Goal: Find specific page/section: Find specific page/section

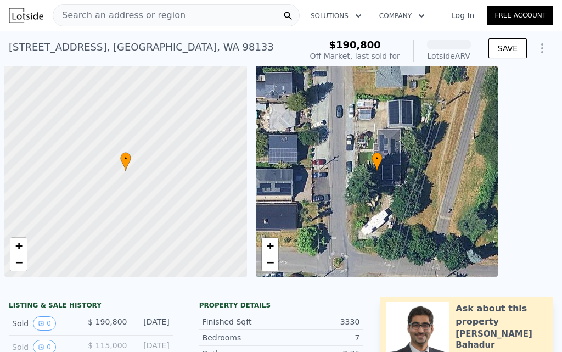
click at [193, 14] on div "Search an address or region" at bounding box center [176, 15] width 247 height 22
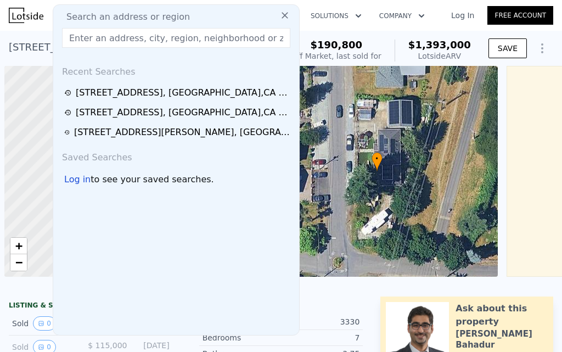
scroll to position [0, 4]
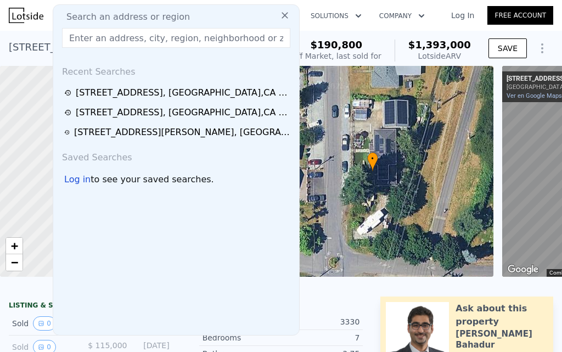
paste input "[URL][DOMAIN_NAME]"
type input "[URL][DOMAIN_NAME]"
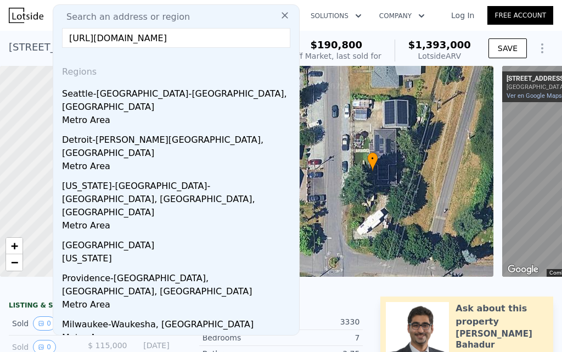
click at [176, 38] on input "[URL][DOMAIN_NAME]" at bounding box center [176, 38] width 228 height 20
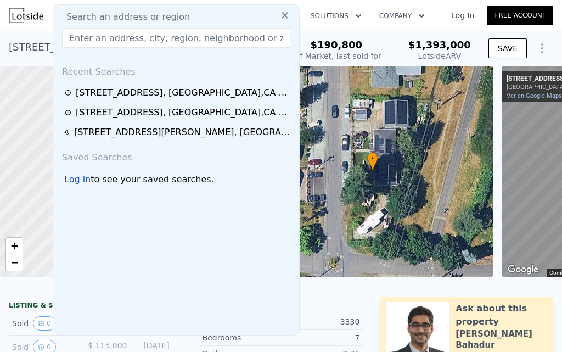
click at [127, 40] on input "text" at bounding box center [176, 38] width 228 height 20
paste input "[STREET_ADDRESS]"
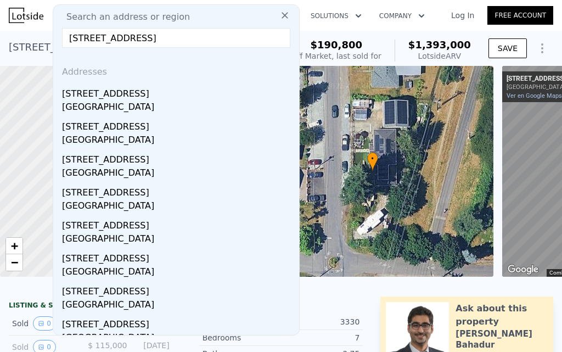
type input "[STREET_ADDRESS]"
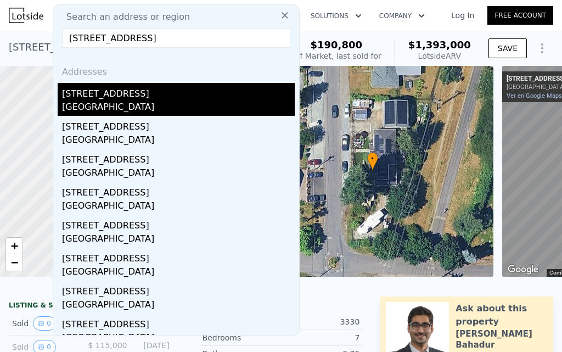
click at [121, 104] on div "[GEOGRAPHIC_DATA]" at bounding box center [178, 107] width 233 height 15
